Goal: Task Accomplishment & Management: Complete application form

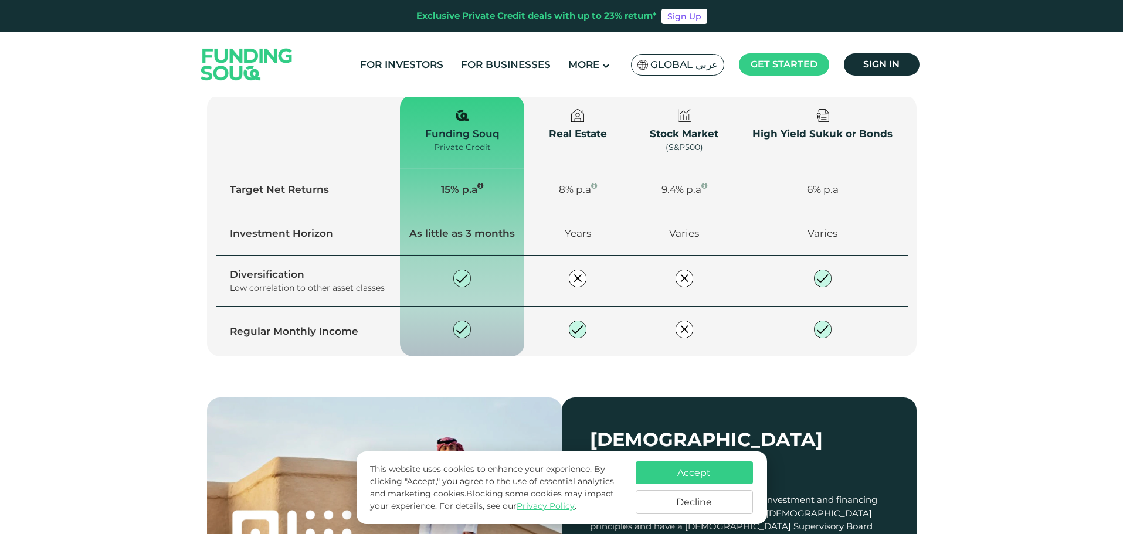
scroll to position [1467, 0]
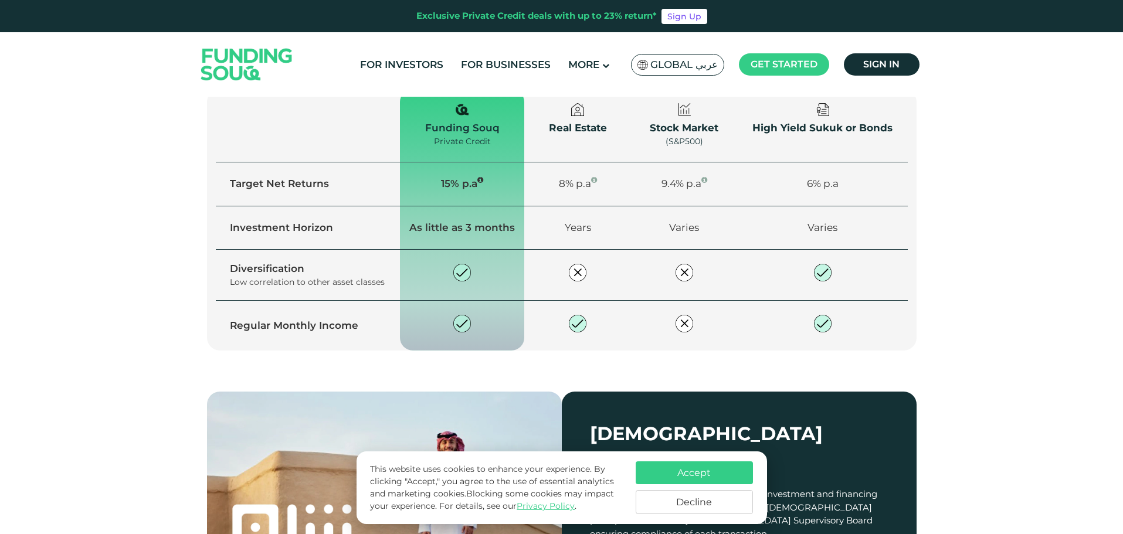
click at [812, 250] on td at bounding box center [823, 275] width 170 height 51
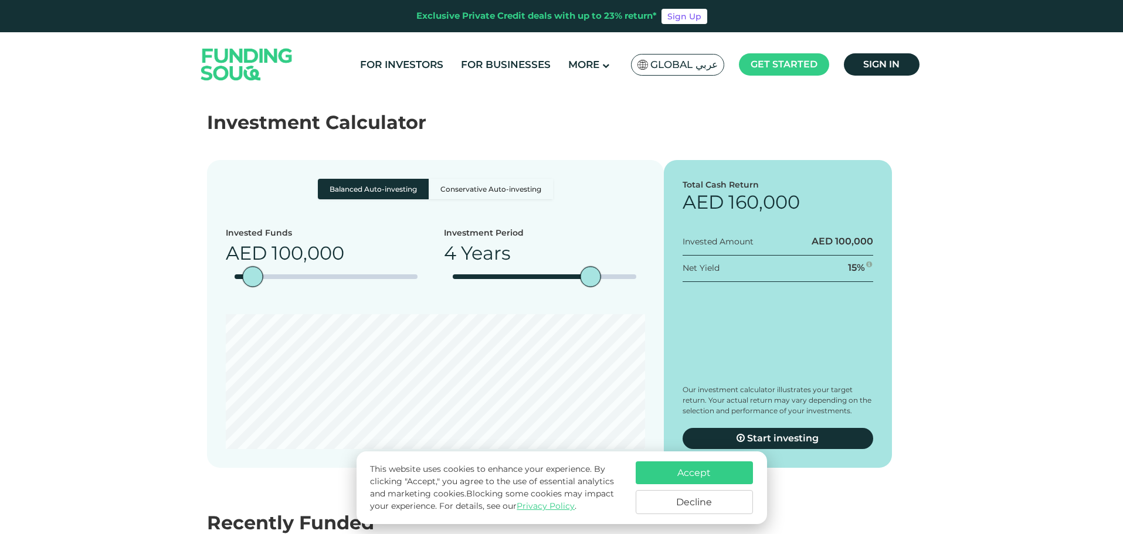
scroll to position [2053, 0]
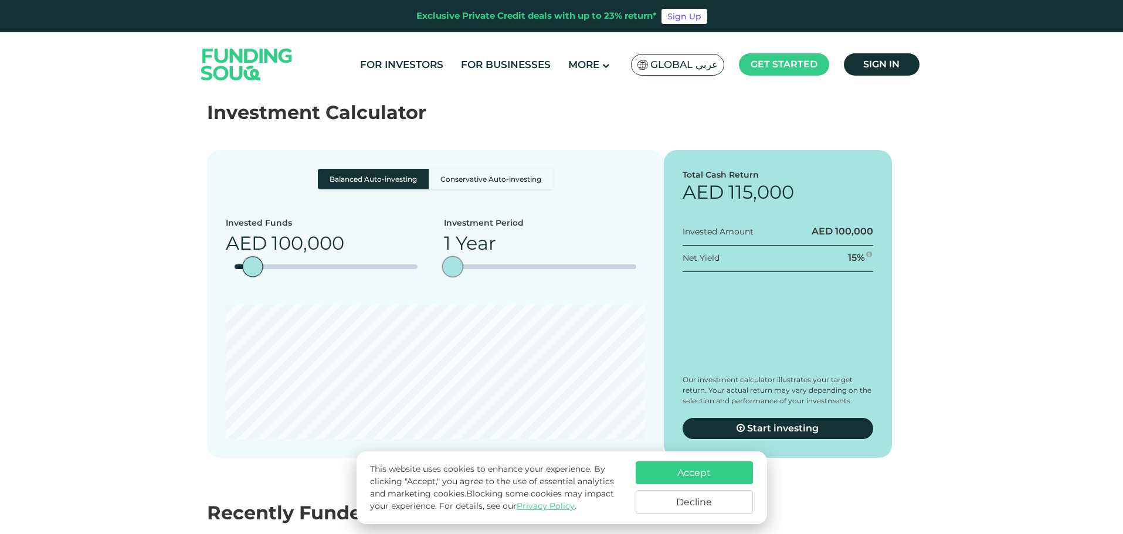
drag, startPoint x: 579, startPoint y: 233, endPoint x: 451, endPoint y: 238, distance: 128.5
click at [451, 238] on div "Investment Period 1 Year" at bounding box center [544, 252] width 201 height 70
drag, startPoint x: 478, startPoint y: 236, endPoint x: 592, endPoint y: 241, distance: 114.5
click at [591, 241] on div "Investment Period 3 Years" at bounding box center [544, 252] width 201 height 70
drag, startPoint x: 601, startPoint y: 241, endPoint x: 633, endPoint y: 238, distance: 32.3
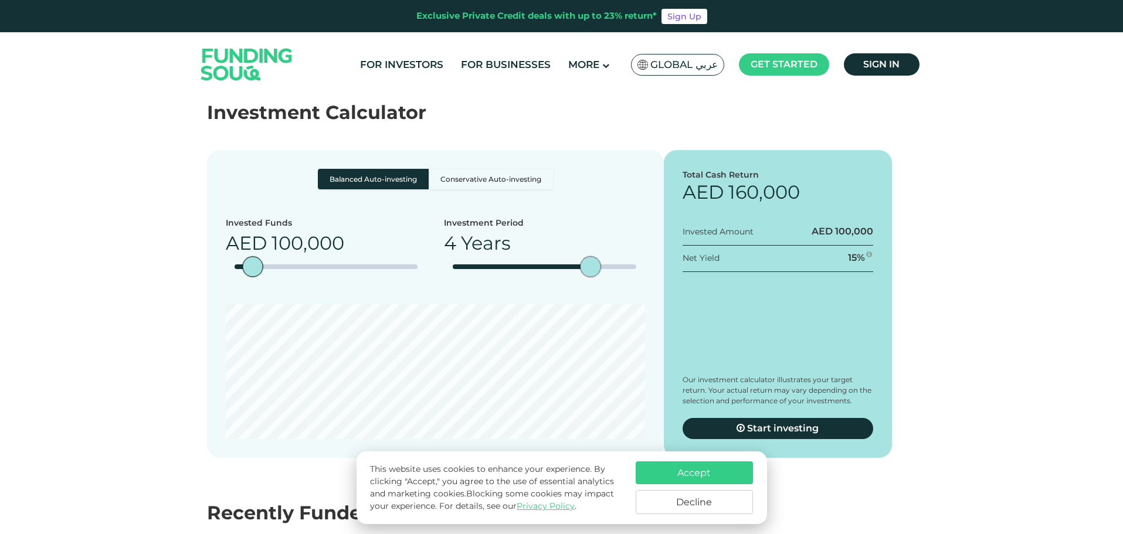
click at [611, 257] on div "date slider" at bounding box center [601, 267] width 21 height 21
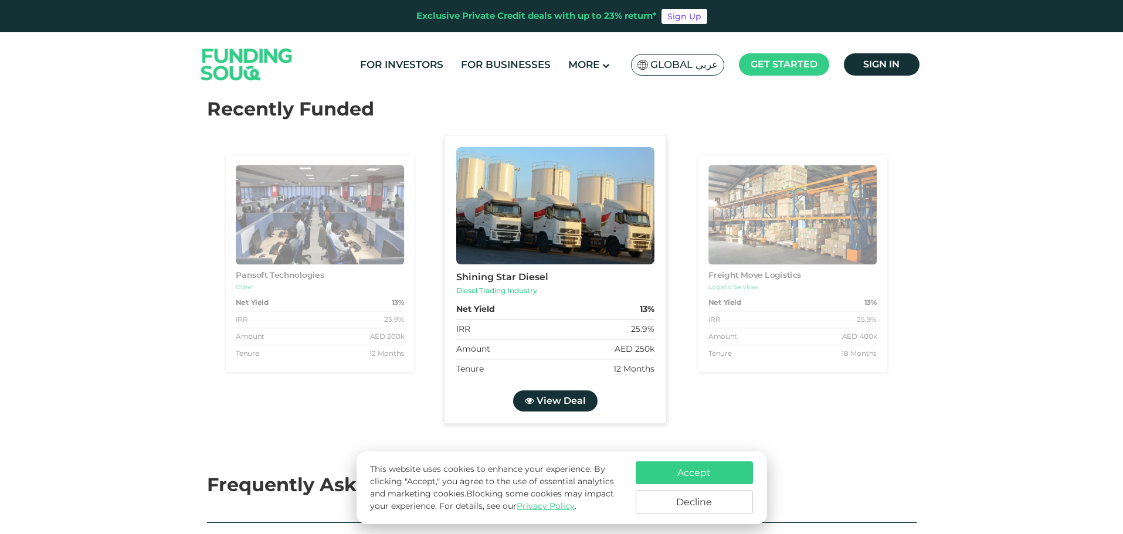
scroll to position [2453, 0]
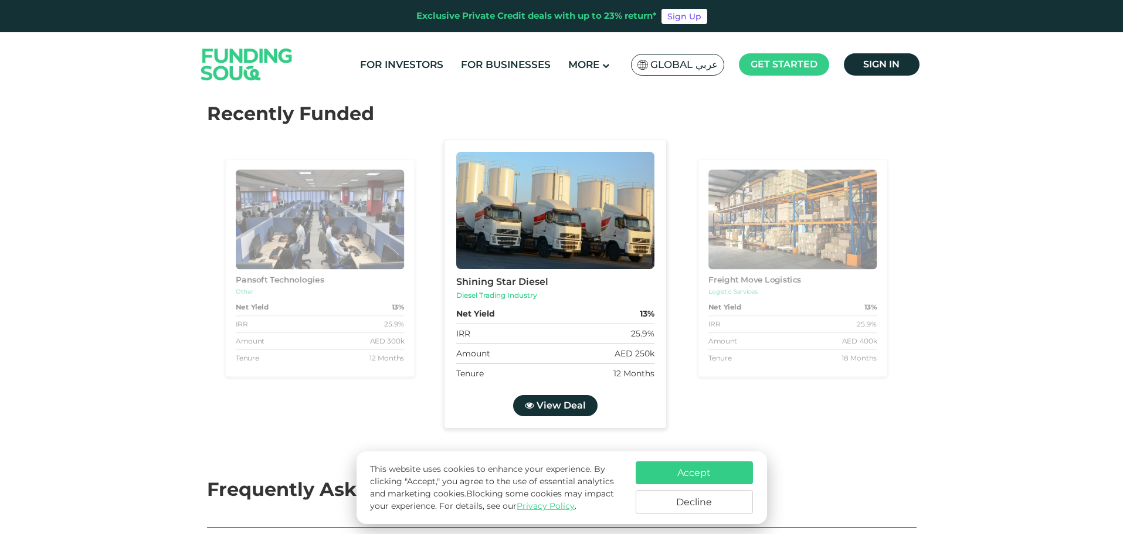
type tc-range-slider "1"
click at [1049, 348] on section "Recently Funded Shining Star Diesel Diesel Trading Industry Net Yield 13% IRR 2…" at bounding box center [561, 288] width 1123 height 376
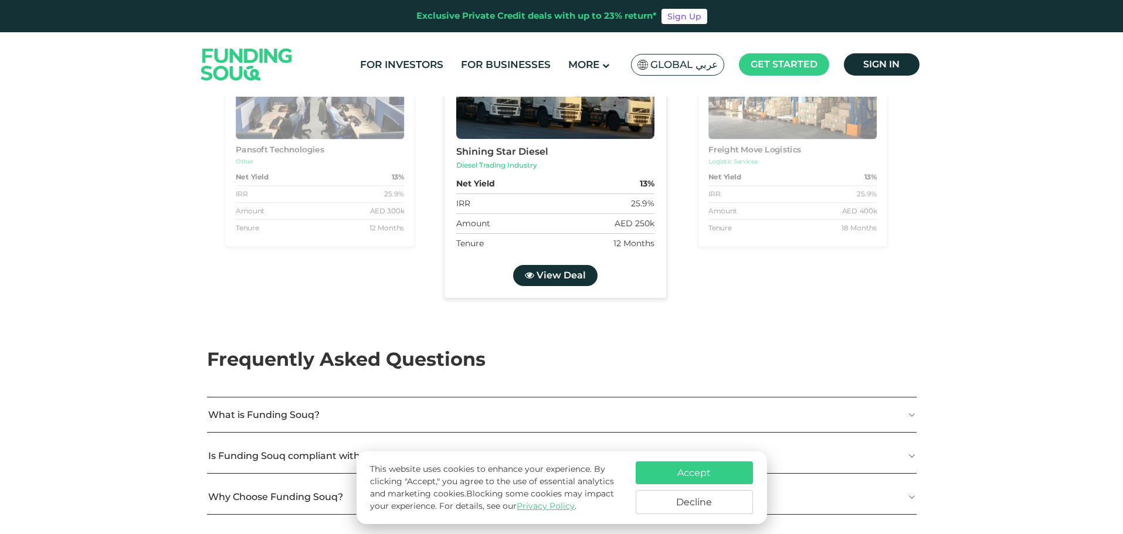
scroll to position [2754, 0]
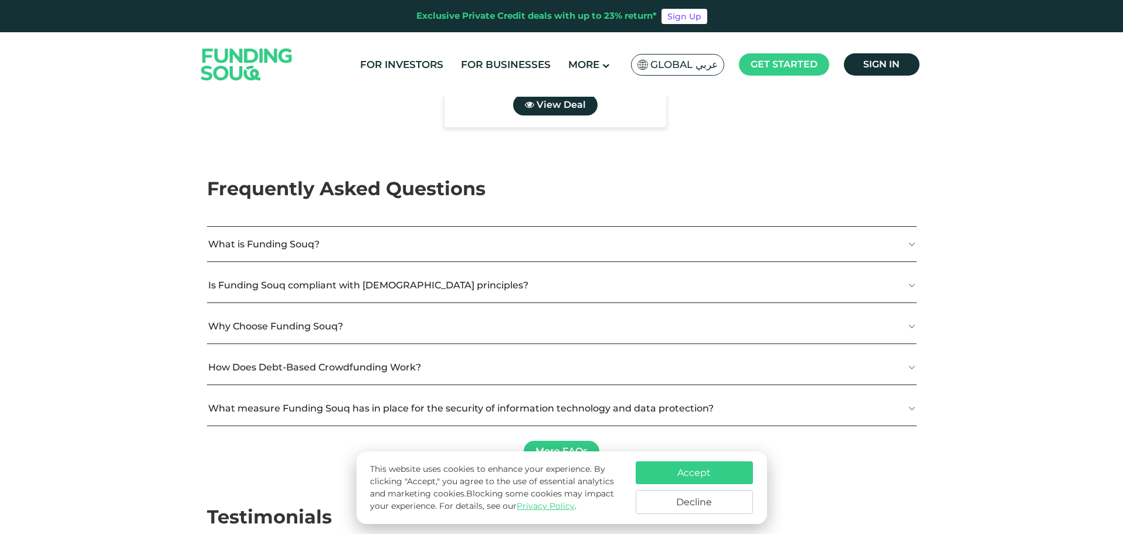
click at [414, 227] on button "What is Funding Souq?" at bounding box center [562, 244] width 710 height 35
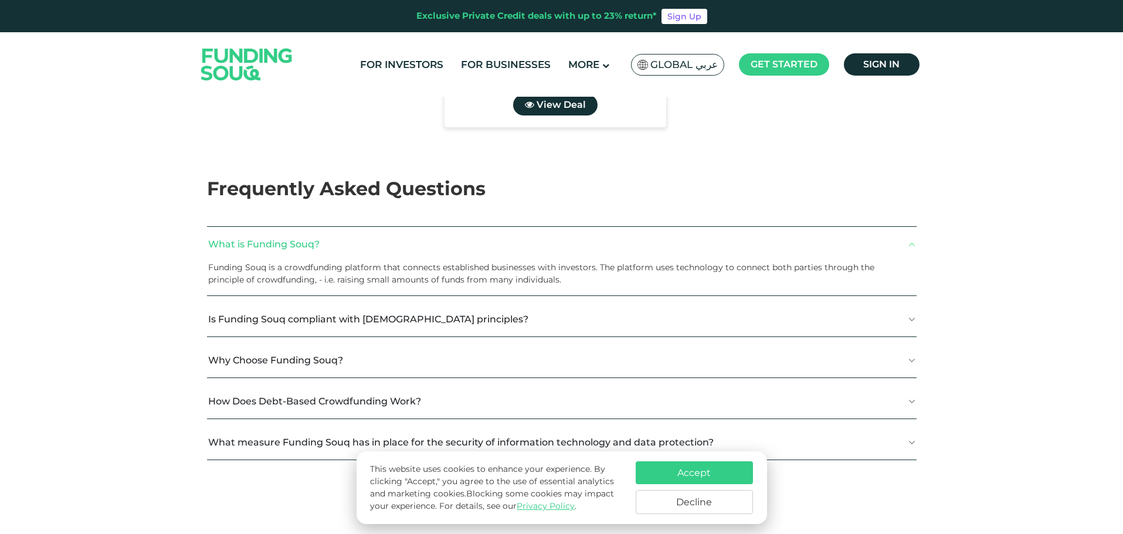
click at [414, 227] on button "What is Funding Souq?" at bounding box center [562, 244] width 710 height 35
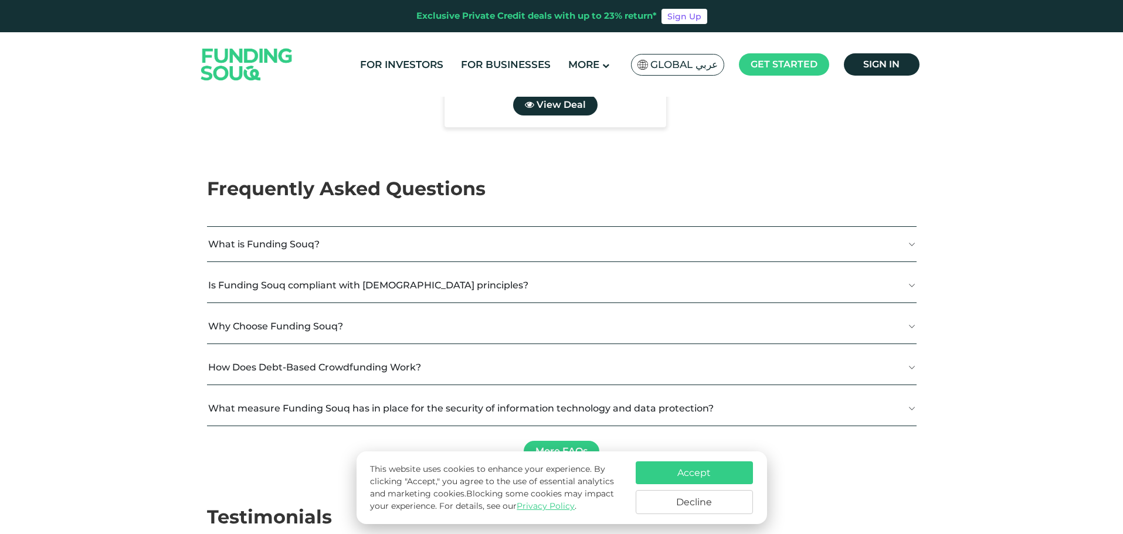
click at [402, 177] on span "Frequently Asked Questions" at bounding box center [346, 188] width 279 height 23
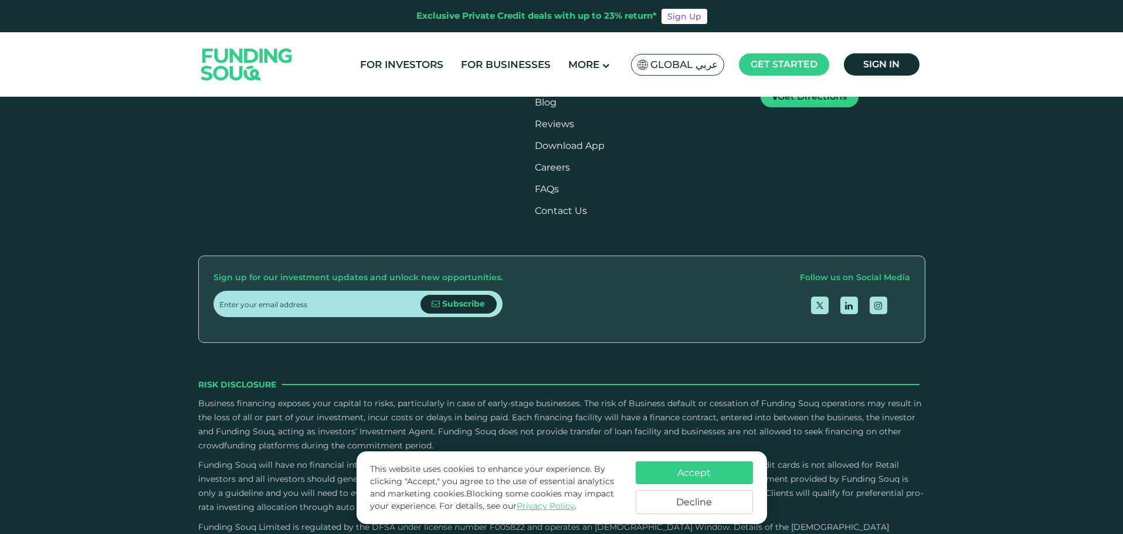
drag, startPoint x: 551, startPoint y: 361, endPoint x: 552, endPoint y: 371, distance: 10.0
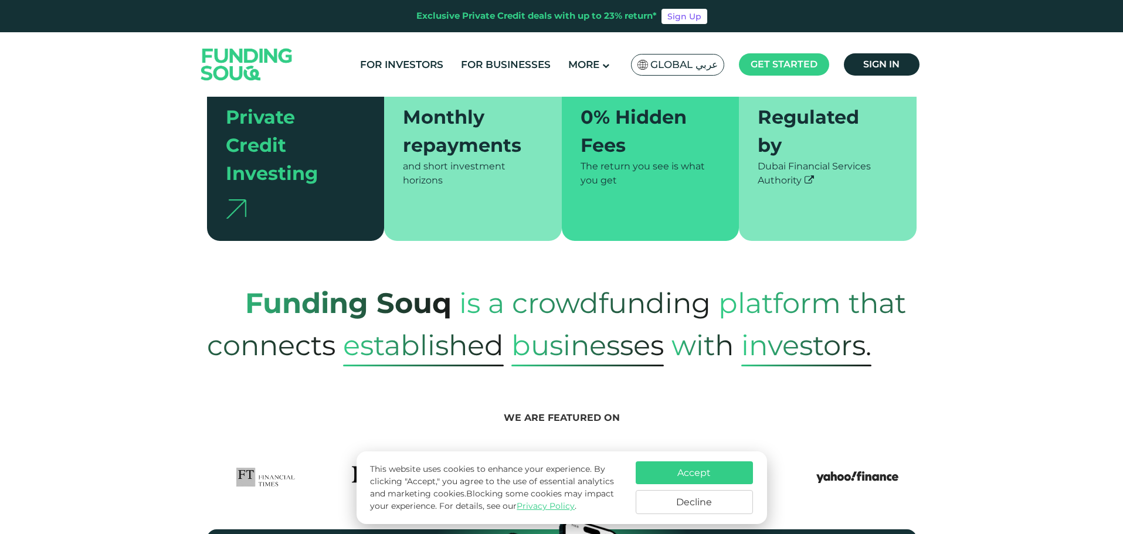
scroll to position [0, 0]
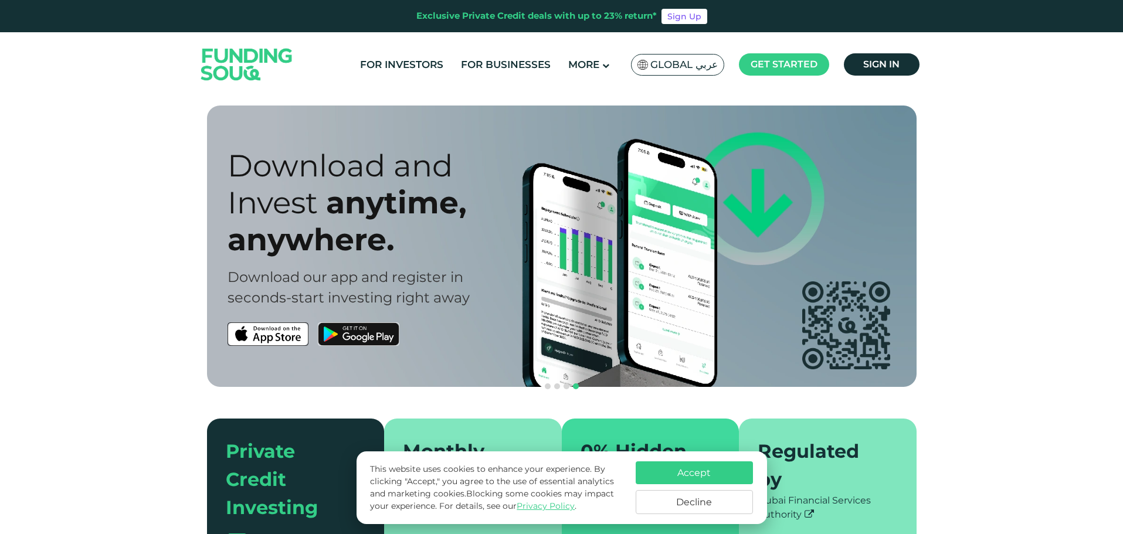
drag, startPoint x: 851, startPoint y: 240, endPoint x: 668, endPoint y: 306, distance: 194.5
click at [713, 292] on div "Download and Invest anytime, anywhere. Download our app and register in seconds…" at bounding box center [571, 247] width 710 height 282
drag, startPoint x: 658, startPoint y: 306, endPoint x: 429, endPoint y: 290, distance: 229.3
click at [656, 306] on div "Download and Invest anytime, anywhere. Download our app and register in seconds…" at bounding box center [571, 247] width 710 height 282
click at [325, 335] on img at bounding box center [359, 334] width 82 height 23
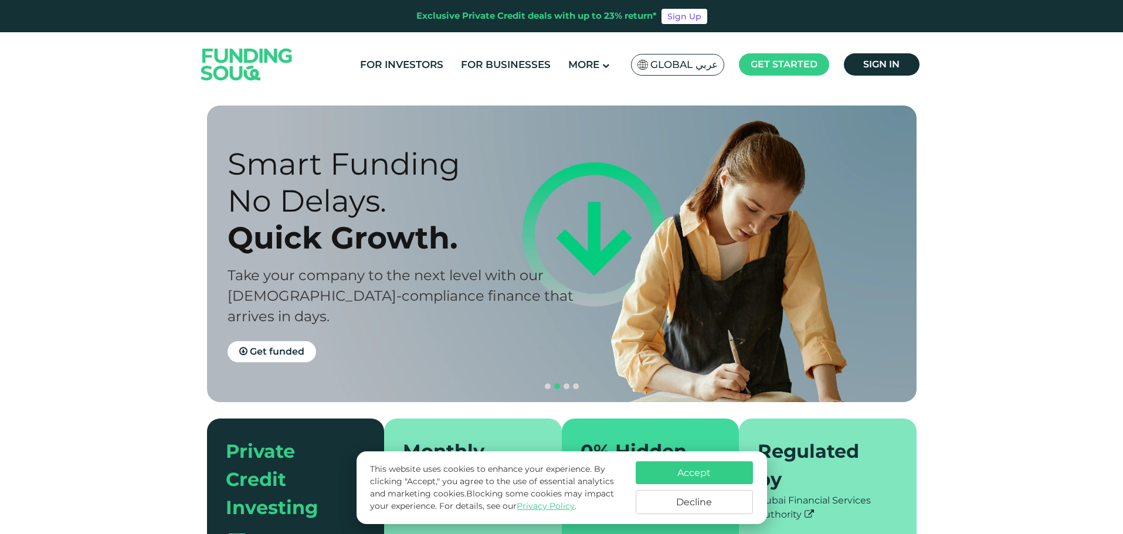
click at [696, 63] on span "Global عربي" at bounding box center [684, 64] width 67 height 13
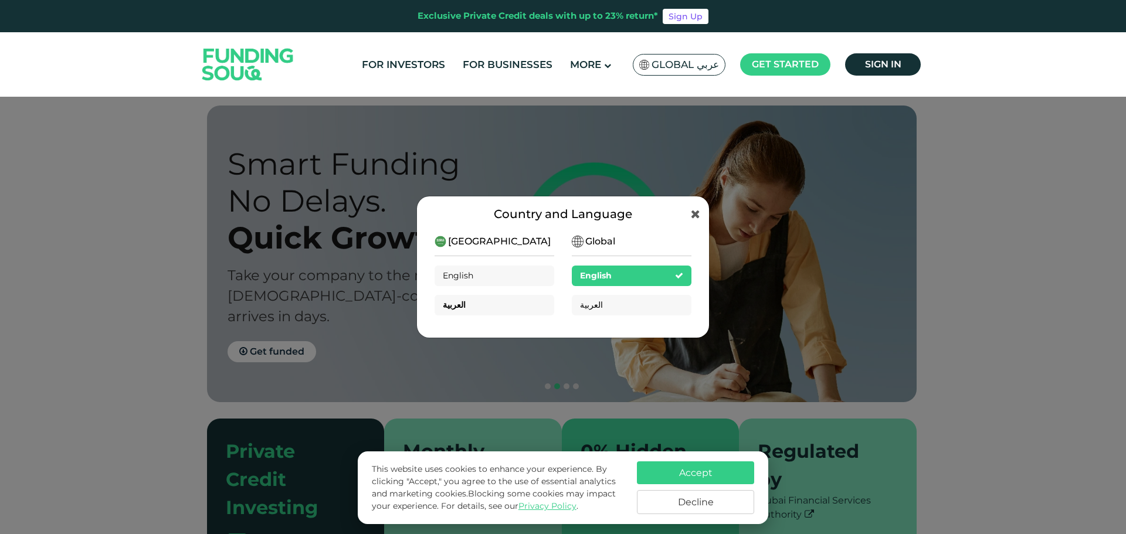
click at [458, 304] on span "العربية" at bounding box center [454, 305] width 23 height 11
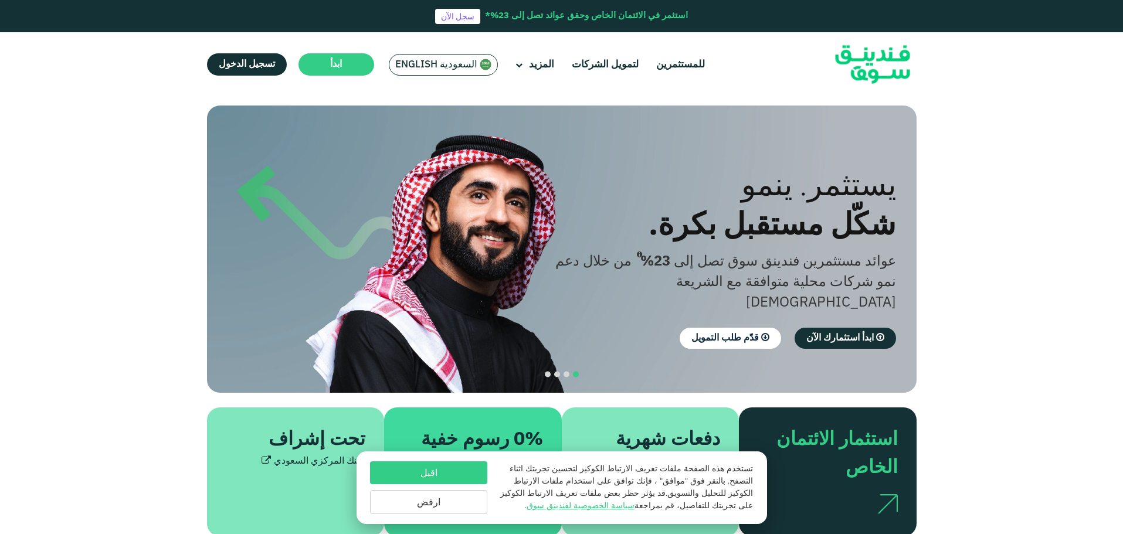
click at [443, 59] on span "السعودية English" at bounding box center [436, 64] width 82 height 13
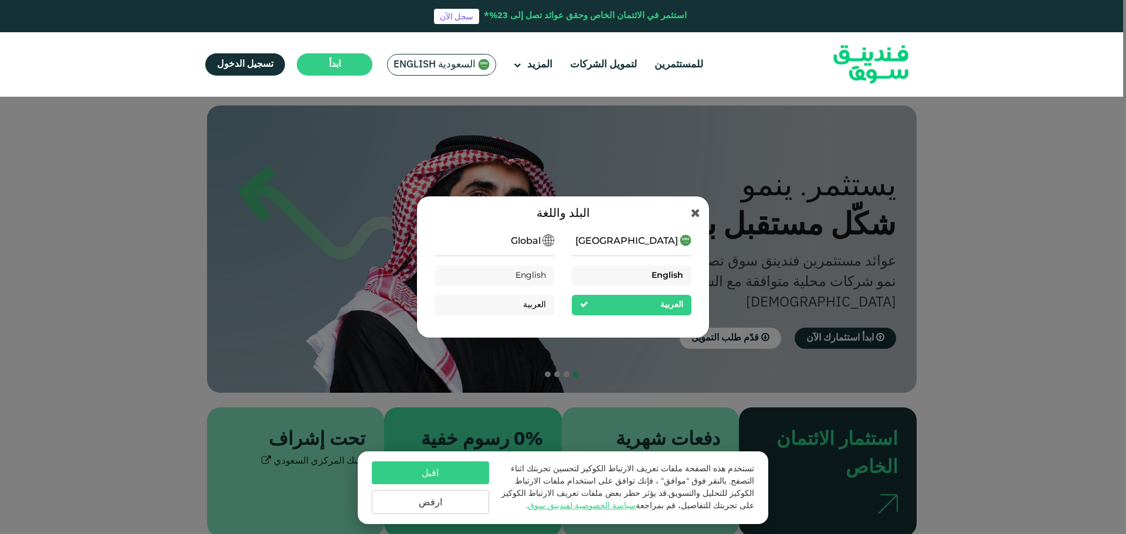
click at [617, 278] on div "English" at bounding box center [632, 276] width 120 height 21
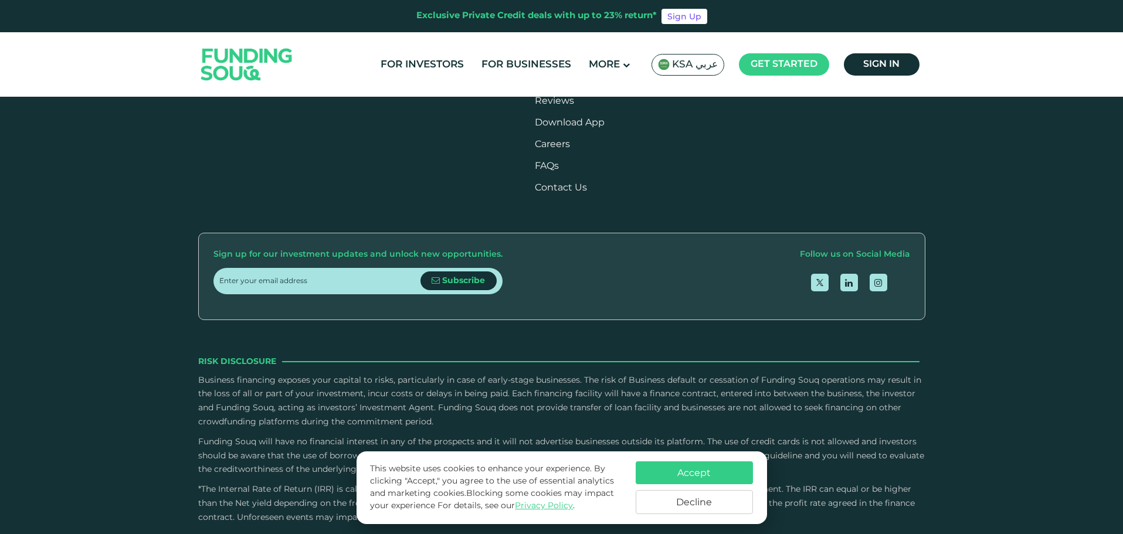
scroll to position [1525, 0]
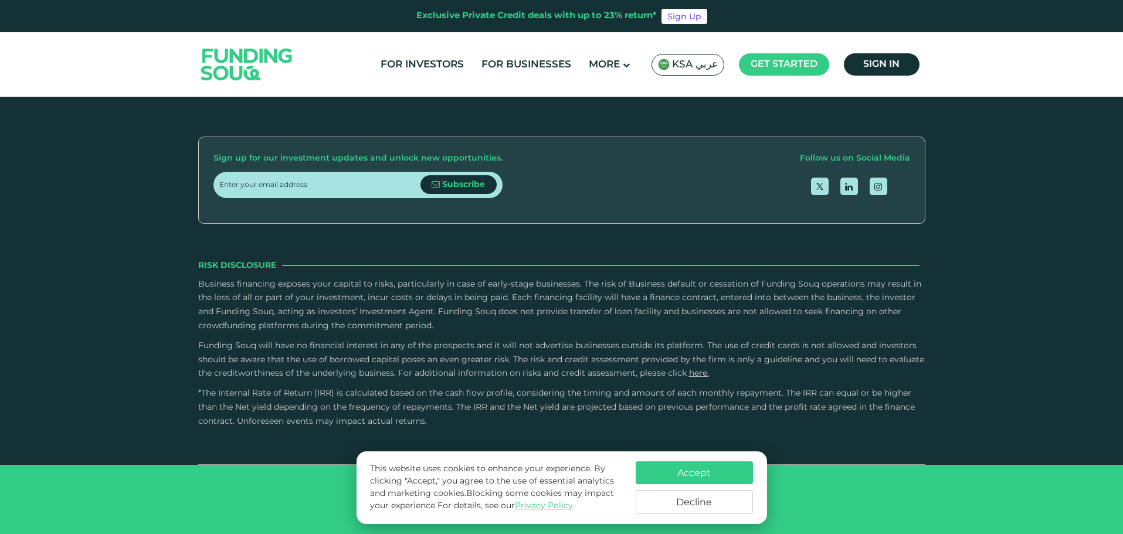
scroll to position [2171, 0]
type tc-range-slider "4"
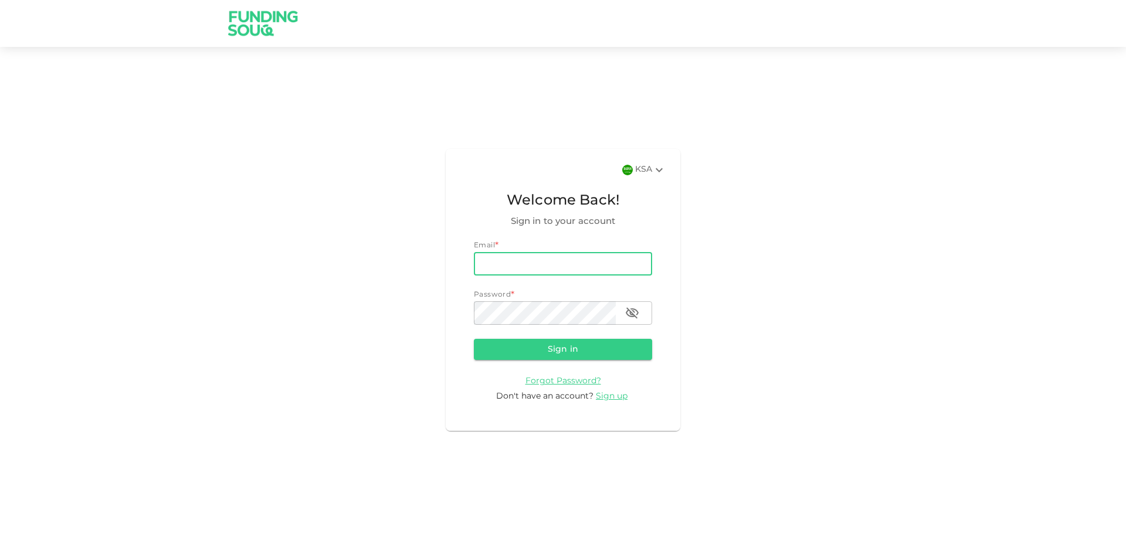
click at [535, 268] on input "email" at bounding box center [563, 263] width 178 height 23
click at [654, 174] on icon at bounding box center [659, 170] width 14 height 14
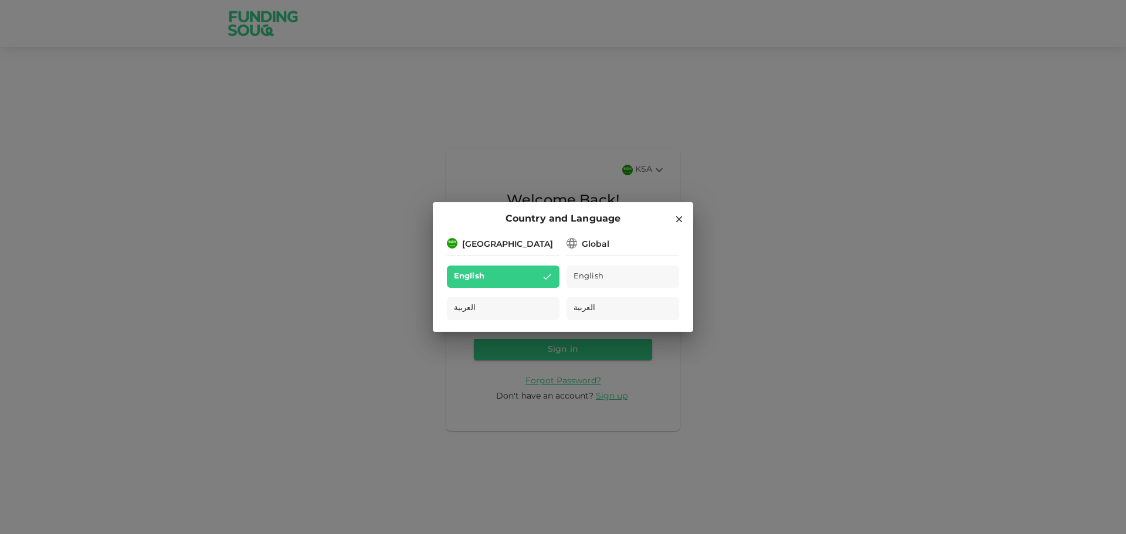
click at [654, 174] on div "Country and Language [GEOGRAPHIC_DATA] English العربية Global English العربية" at bounding box center [563, 267] width 1126 height 534
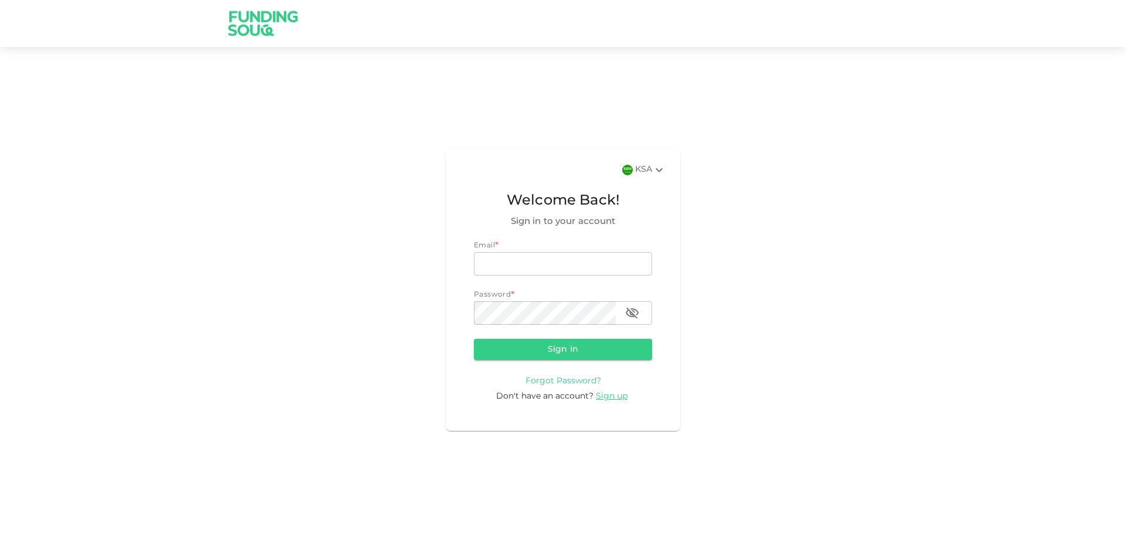
click at [585, 379] on span "Forgot Password?" at bounding box center [564, 381] width 76 height 8
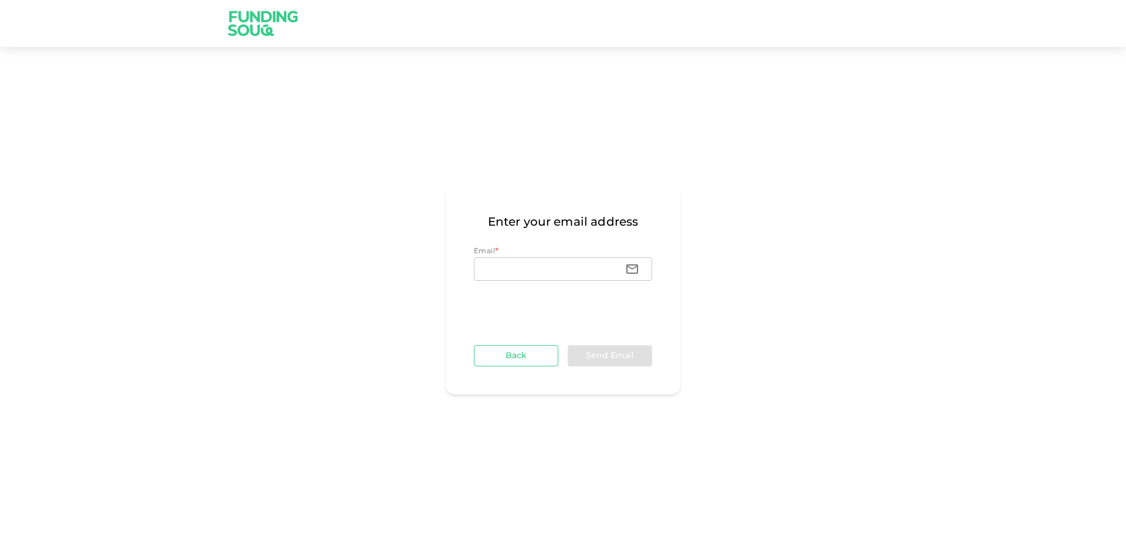
click at [514, 351] on button "Back" at bounding box center [516, 356] width 84 height 21
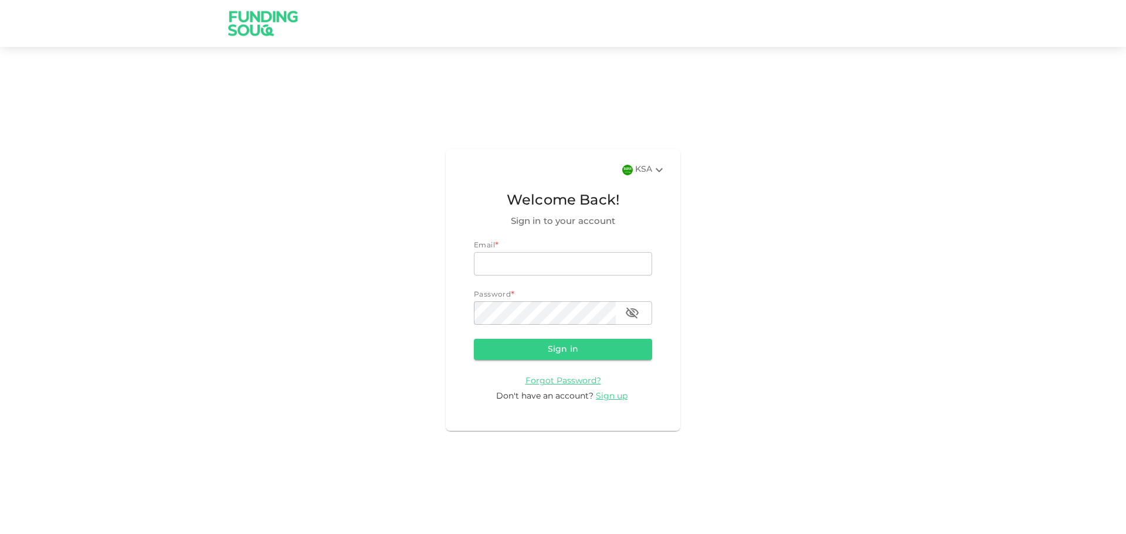
click at [268, 31] on img at bounding box center [263, 23] width 88 height 46
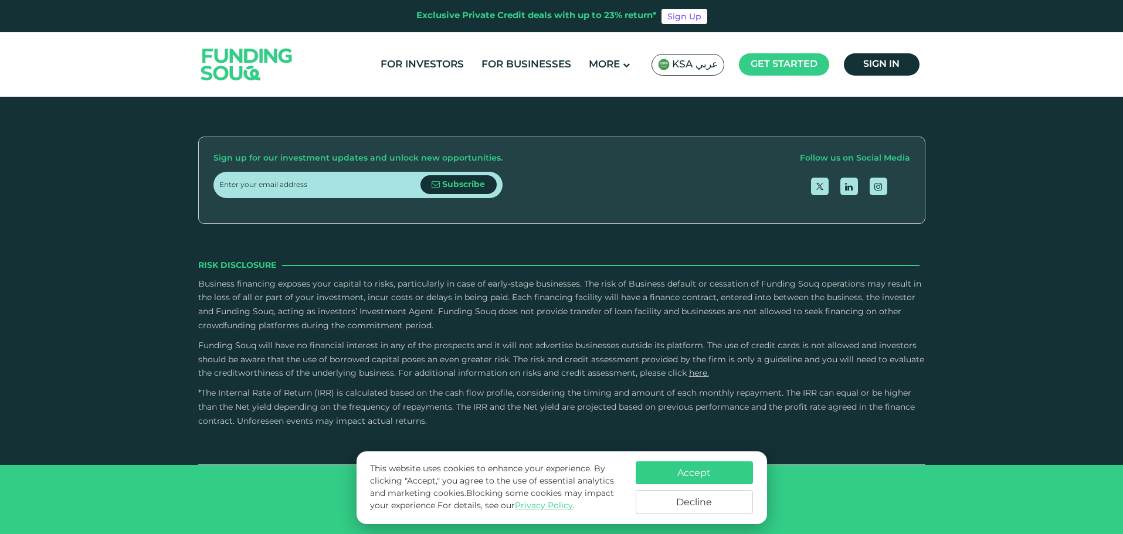
type tc-range-slider "4"
click at [717, 483] on button "Accept" at bounding box center [694, 473] width 117 height 23
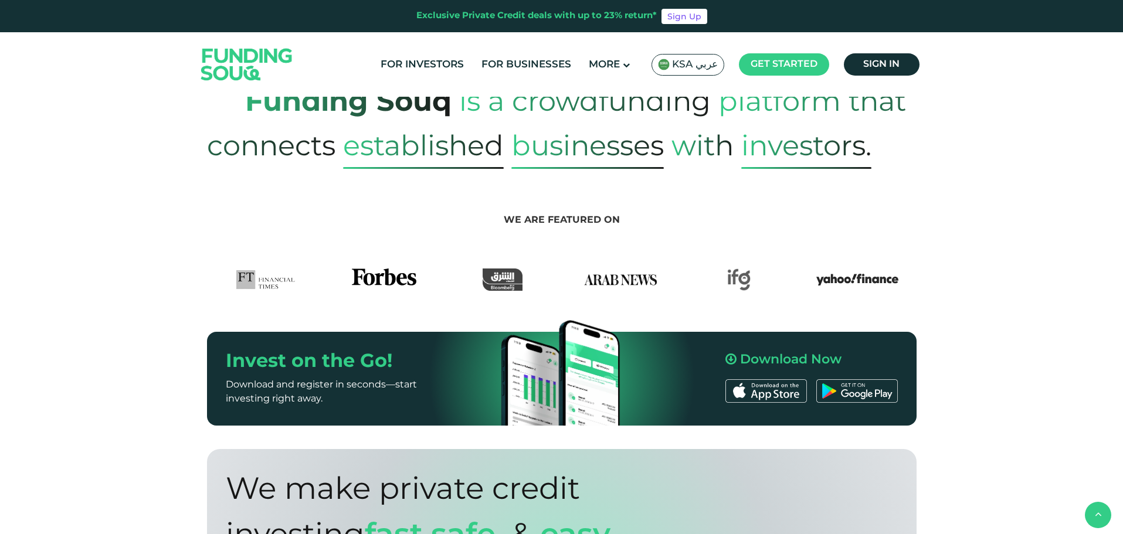
scroll to position [0, 0]
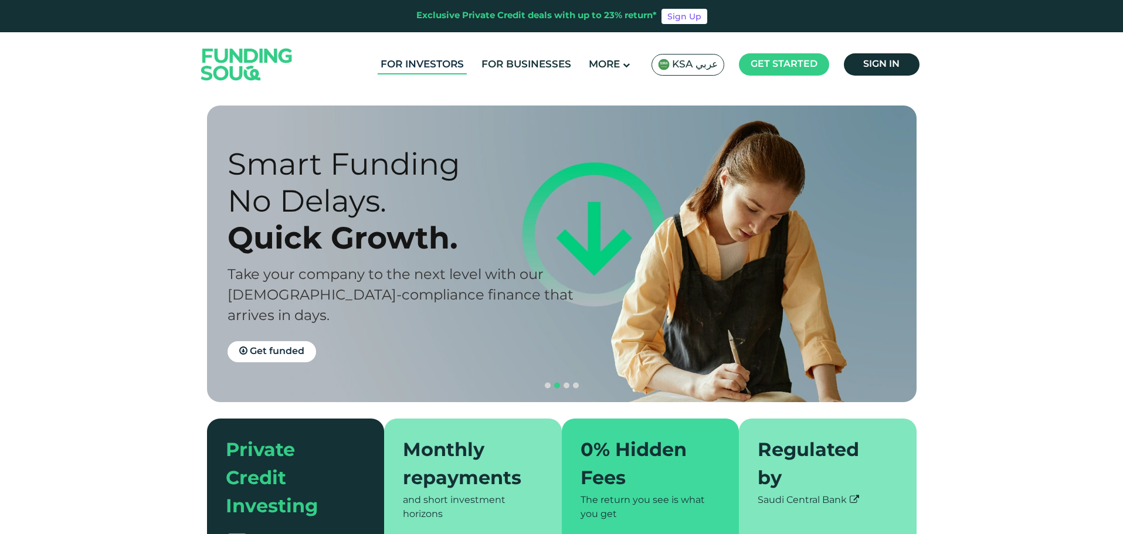
click at [428, 67] on link "For Investors" at bounding box center [422, 64] width 89 height 19
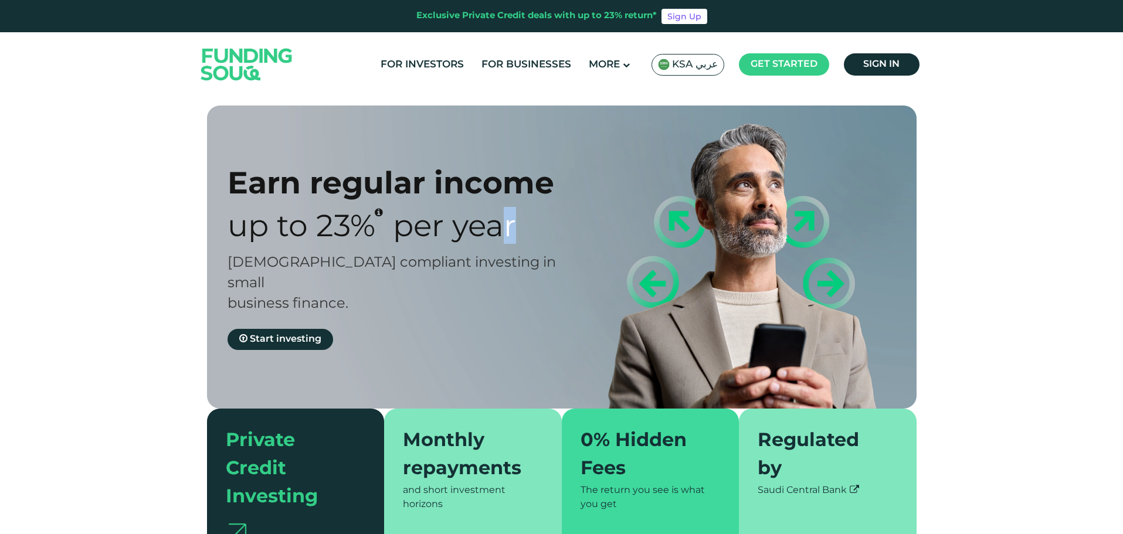
drag, startPoint x: 697, startPoint y: 232, endPoint x: 503, endPoint y: 222, distance: 193.9
click at [503, 222] on div "Earn regular income Up to 23% Per Year Sharia compliant investing in small busi…" at bounding box center [571, 257] width 710 height 303
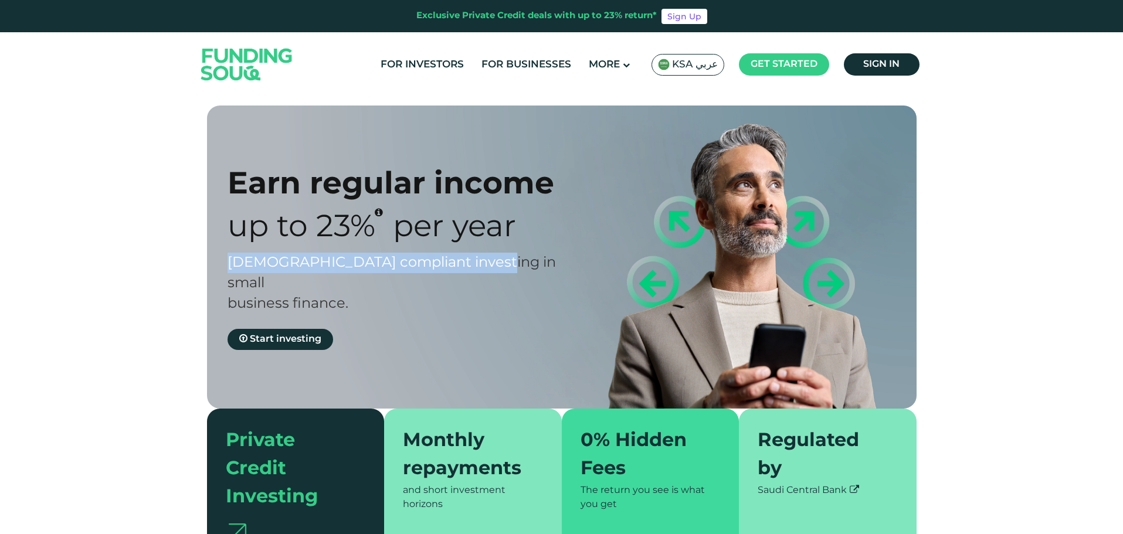
drag, startPoint x: 656, startPoint y: 262, endPoint x: 586, endPoint y: 225, distance: 79.3
click at [586, 225] on div "Earn regular income Up to 23% Per Year Sharia compliant investing in small busi…" at bounding box center [571, 257] width 710 height 303
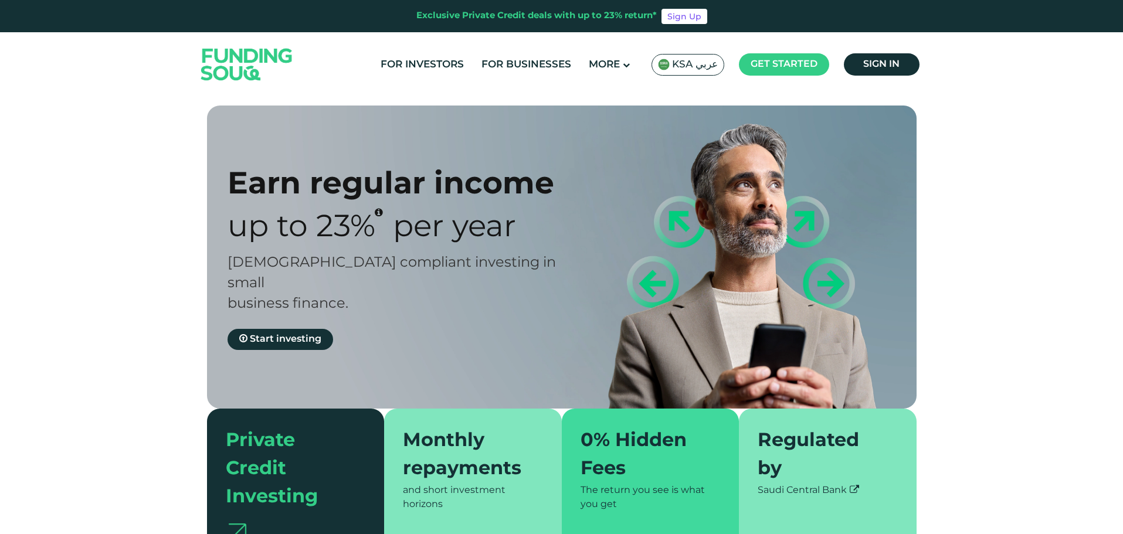
drag, startPoint x: 412, startPoint y: 190, endPoint x: 404, endPoint y: 177, distance: 15.8
click at [412, 190] on div "Earn regular income" at bounding box center [405, 182] width 355 height 37
click at [672, 18] on link "Sign Up" at bounding box center [685, 16] width 46 height 15
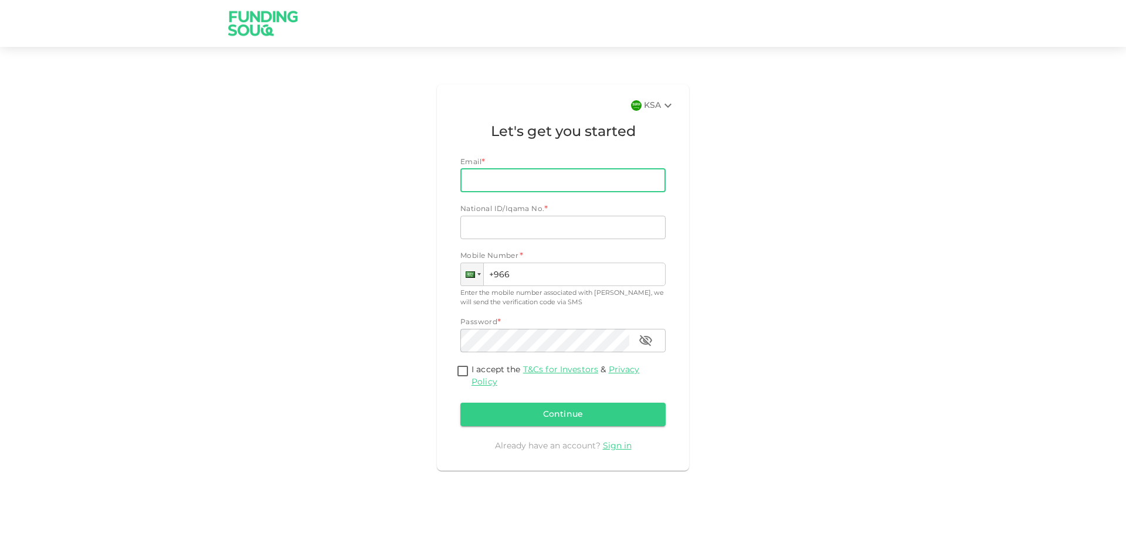
click at [600, 184] on input "Email" at bounding box center [557, 180] width 192 height 23
click at [526, 226] on input "National ID/Iqama No." at bounding box center [563, 227] width 205 height 23
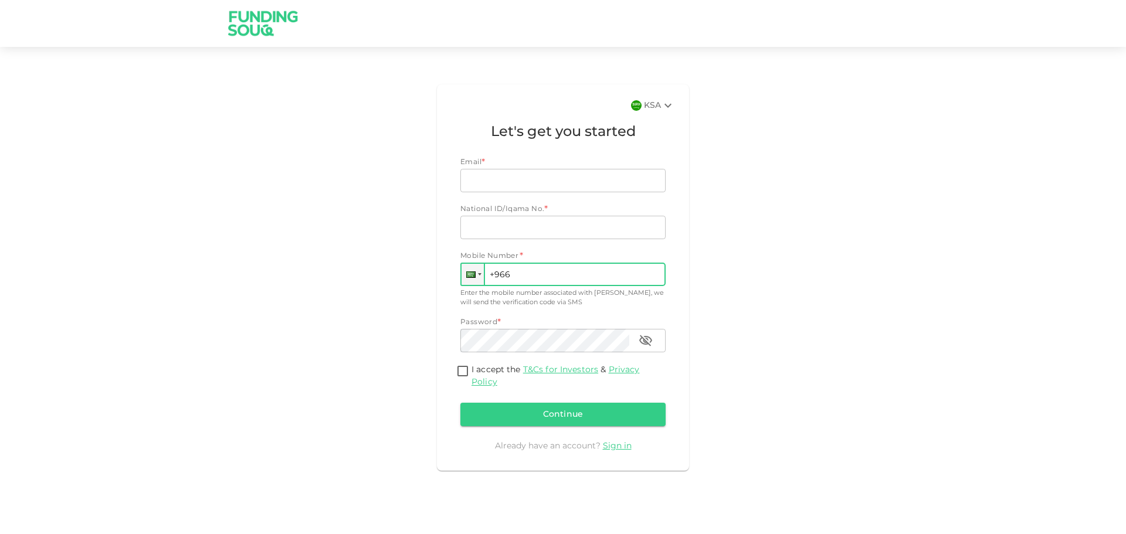
click at [496, 273] on input "+966" at bounding box center [563, 274] width 205 height 23
click at [472, 283] on div at bounding box center [473, 274] width 22 height 21
click at [393, 275] on div "KSA Let's get you started Email * Email Email National ID/Iqama No. * National …" at bounding box center [563, 278] width 669 height 396
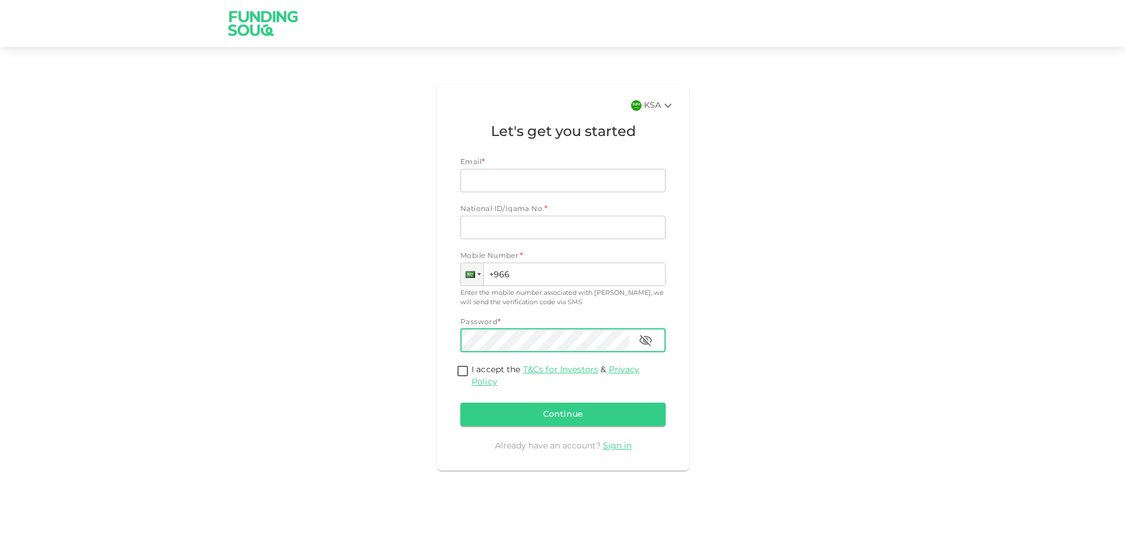
click at [644, 348] on button "button" at bounding box center [645, 340] width 23 height 23
click at [644, 343] on icon "button" at bounding box center [646, 341] width 14 height 14
click at [644, 342] on icon "button" at bounding box center [645, 340] width 13 height 11
click at [644, 342] on icon "button" at bounding box center [645, 340] width 13 height 9
click at [238, 38] on img at bounding box center [263, 23] width 88 height 46
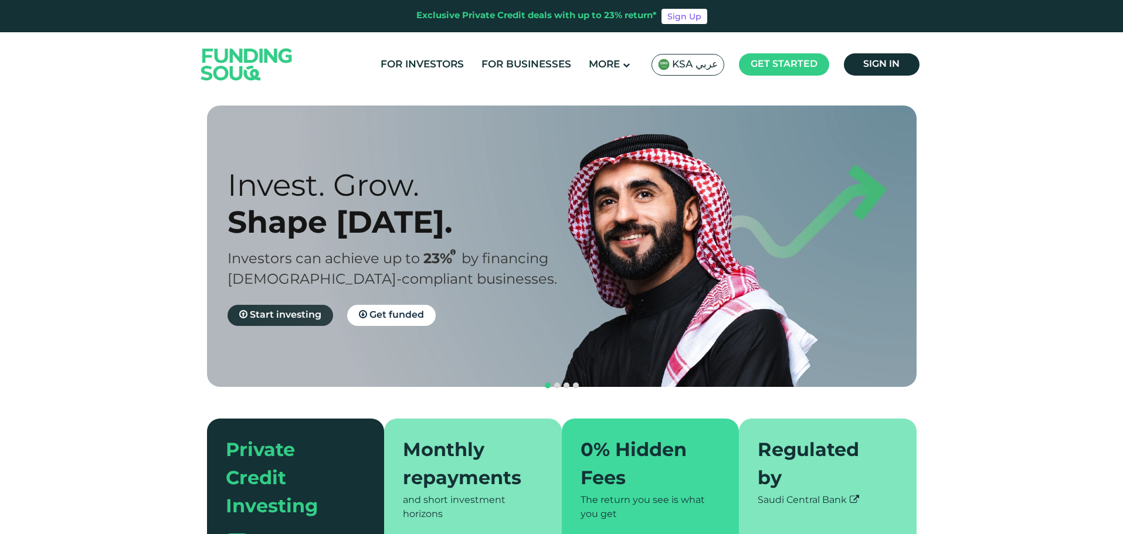
click at [307, 318] on span "Start investing" at bounding box center [286, 315] width 72 height 9
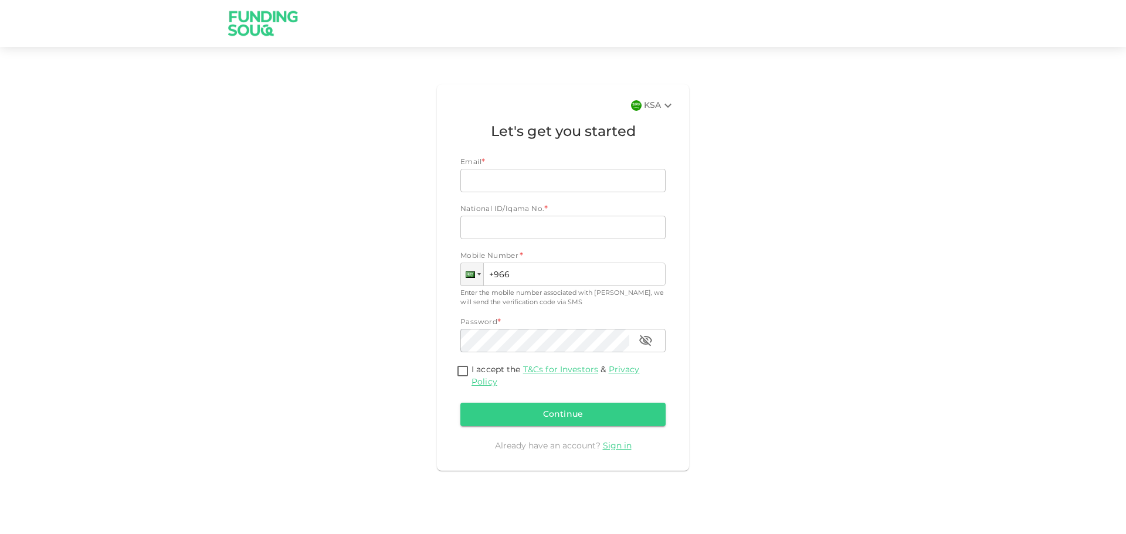
click at [283, 34] on img at bounding box center [263, 23] width 88 height 46
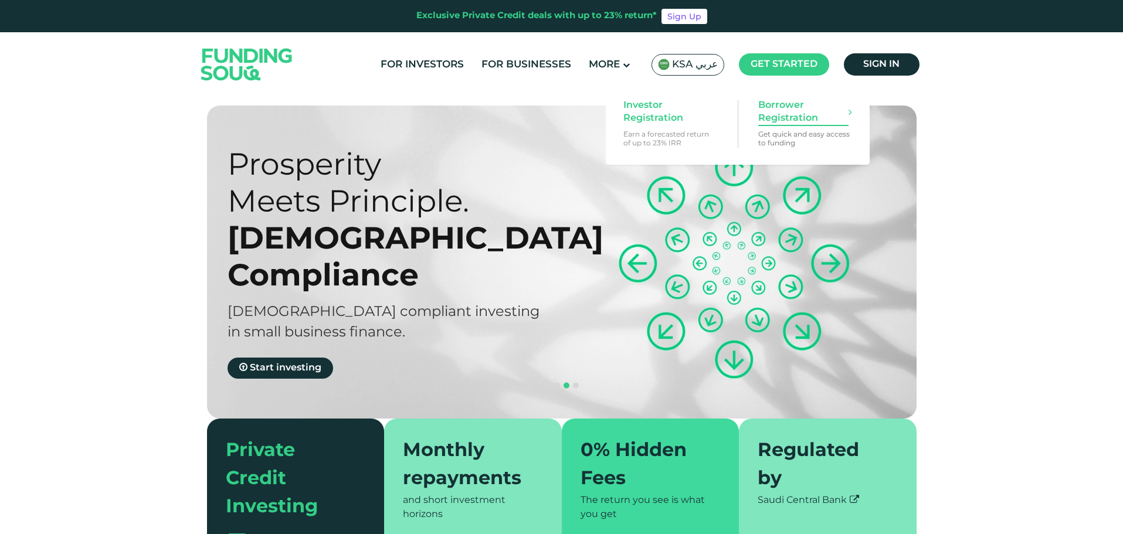
click at [777, 127] on link "Borrower Registration Get quick and easy access to funding" at bounding box center [806, 123] width 106 height 60
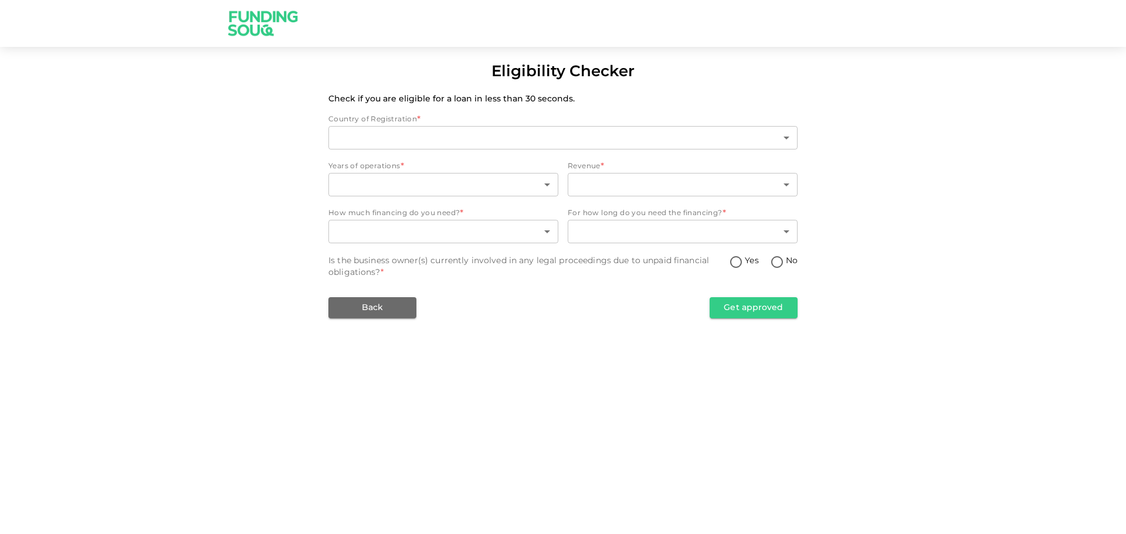
click at [777, 127] on body "Eligibility Checker Check if you are eligible for a loan in less than 30 second…" at bounding box center [563, 267] width 1126 height 534
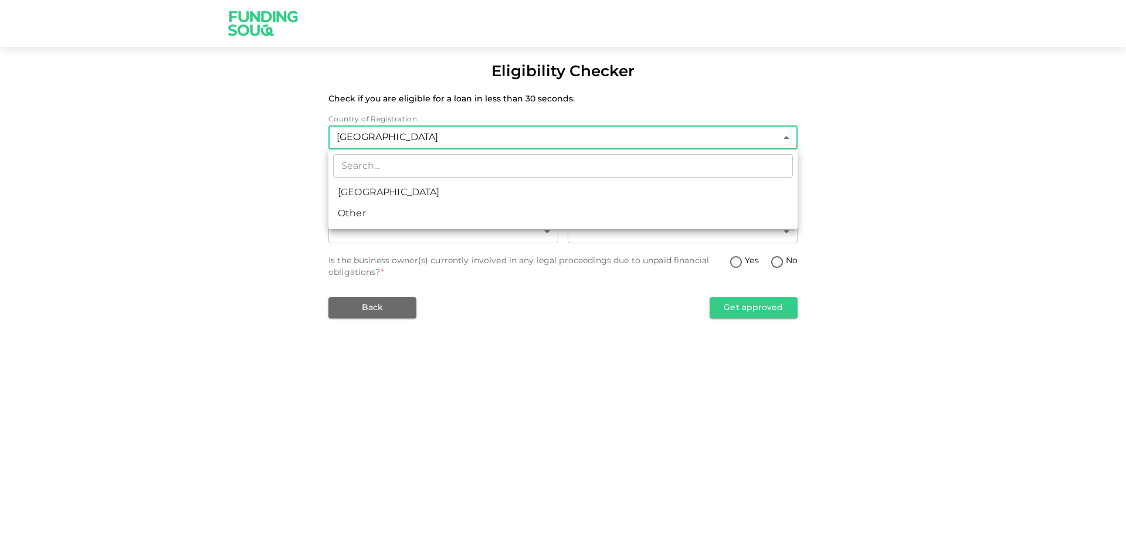
click at [403, 204] on li "Other" at bounding box center [563, 214] width 469 height 21
type input "3"
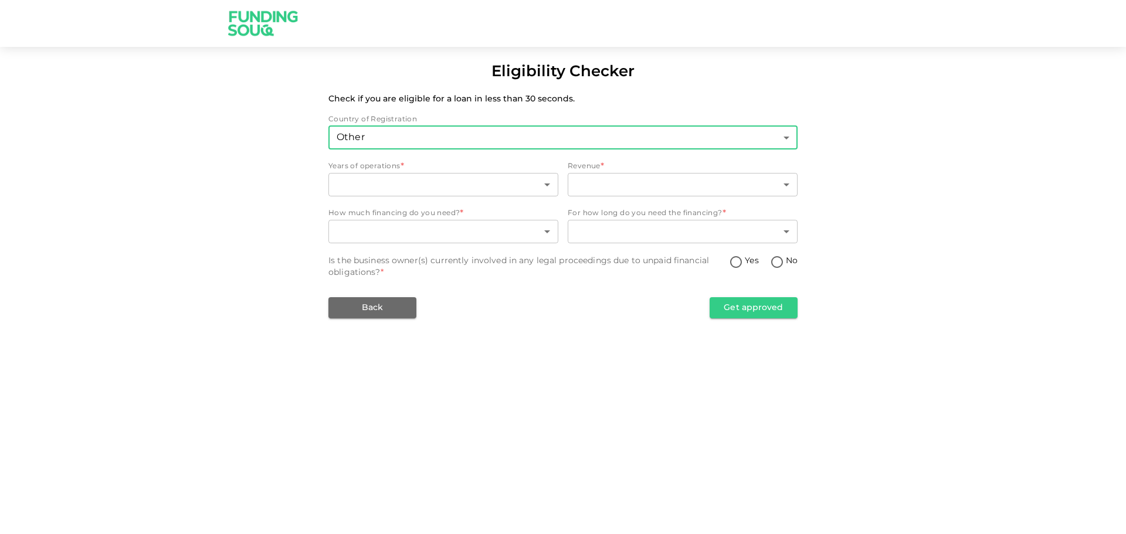
click at [415, 168] on div "Years of operations *" at bounding box center [444, 167] width 230 height 12
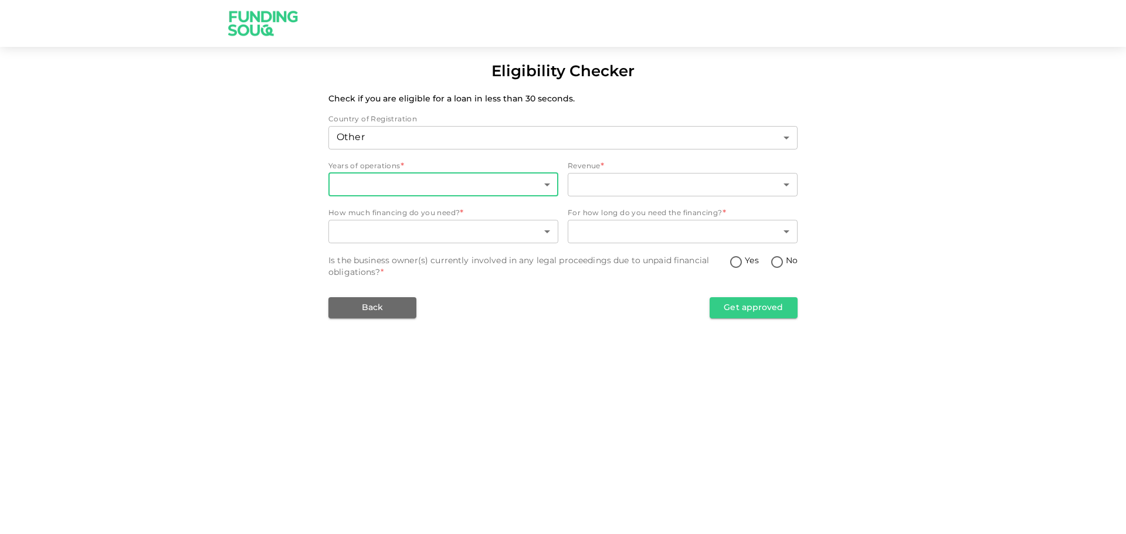
click at [411, 179] on body "Eligibility Checker Check if you are eligible for a loan in less than 30 second…" at bounding box center [563, 267] width 1126 height 534
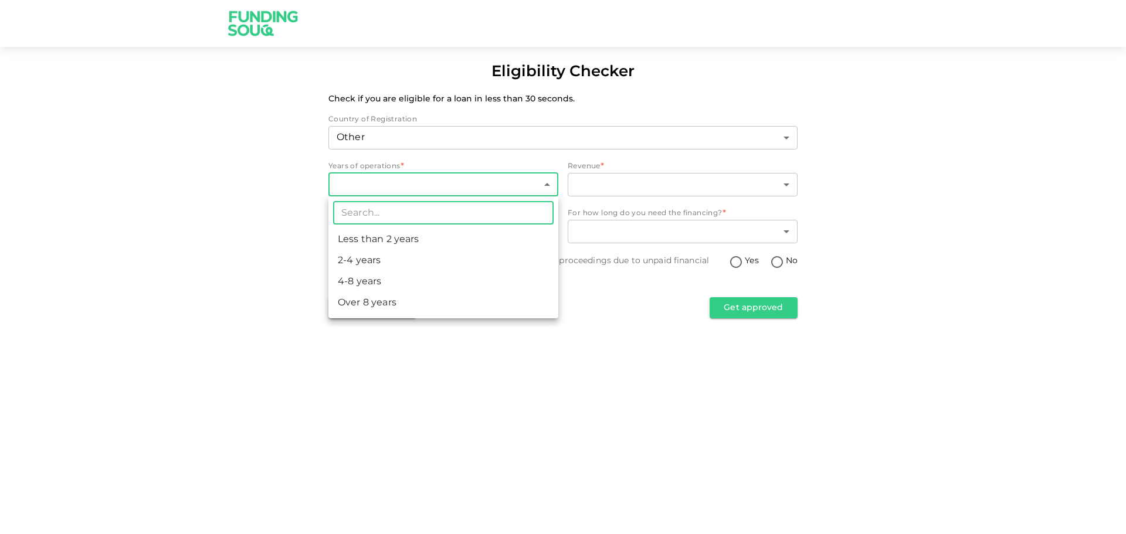
click at [225, 181] on div at bounding box center [563, 267] width 1126 height 534
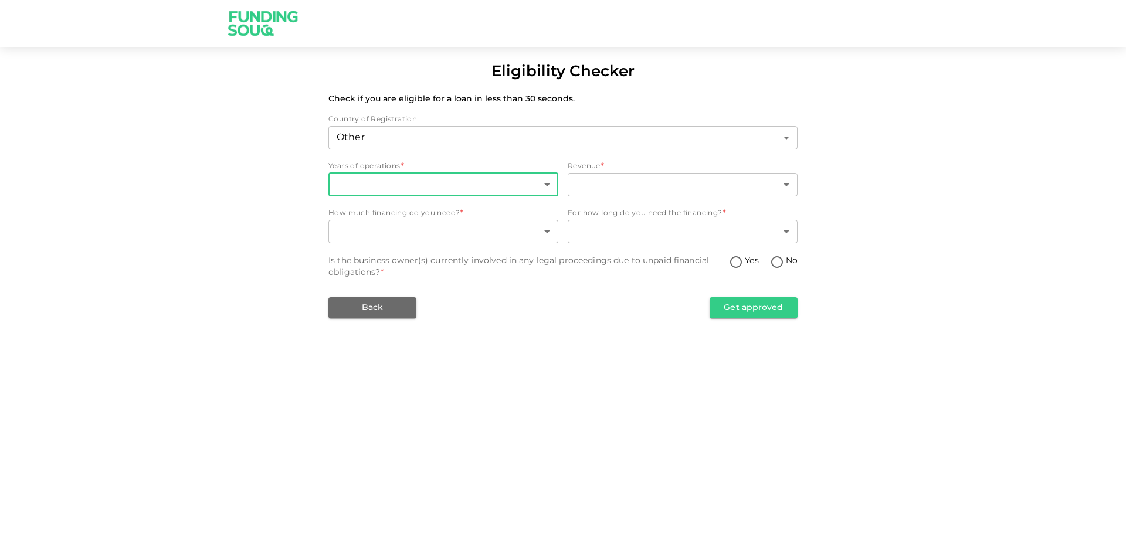
click at [280, 7] on img at bounding box center [263, 23] width 88 height 46
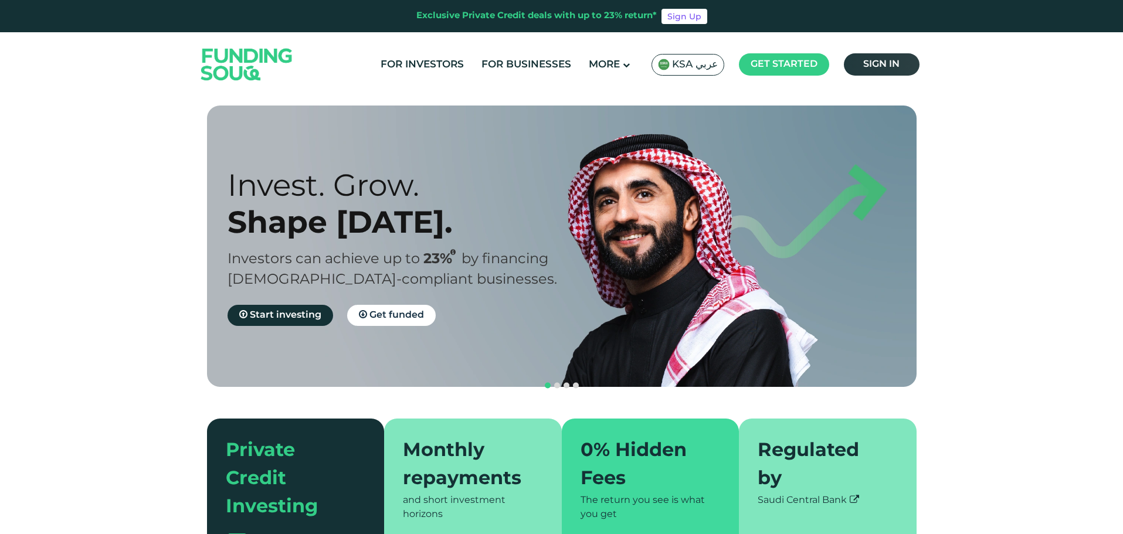
click at [874, 60] on link "Sign in" at bounding box center [882, 64] width 76 height 22
